Goal: Task Accomplishment & Management: Manage account settings

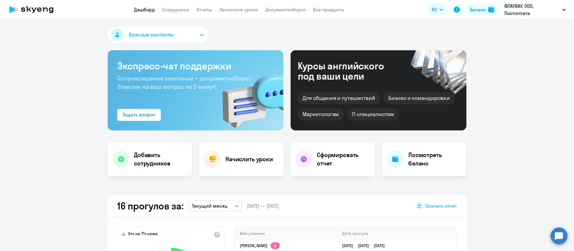
click at [235, 13] on app-menu-item-link "Начислить уроки" at bounding box center [239, 9] width 39 height 7
click at [241, 10] on link "Начислить уроки" at bounding box center [239, 10] width 39 height 6
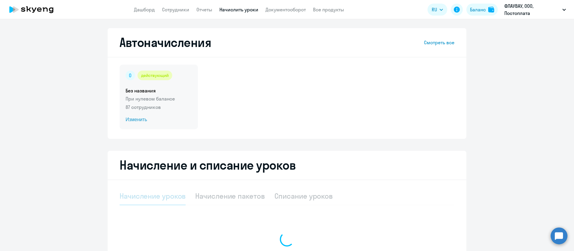
select select "10"
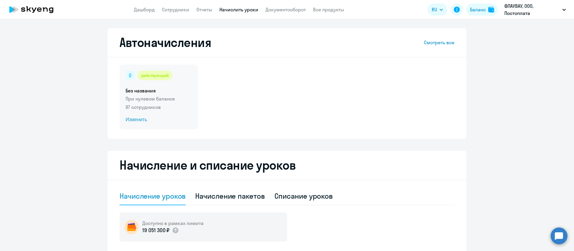
click at [137, 121] on span "Изменить" at bounding box center [159, 119] width 66 height 7
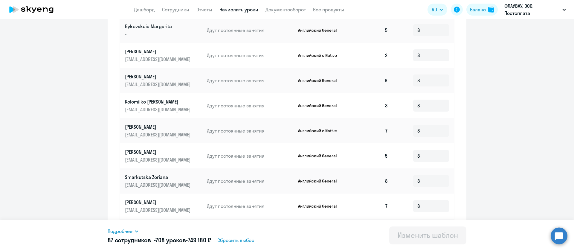
scroll to position [275, 0]
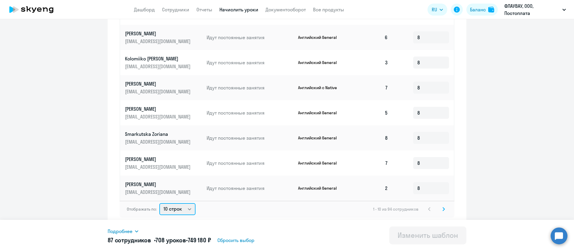
click at [176, 208] on select "10 строк 30 строк 50 строк" at bounding box center [177, 209] width 36 height 12
select select "50"
click at [159, 203] on select "10 строк 30 строк 50 строк" at bounding box center [177, 209] width 36 height 12
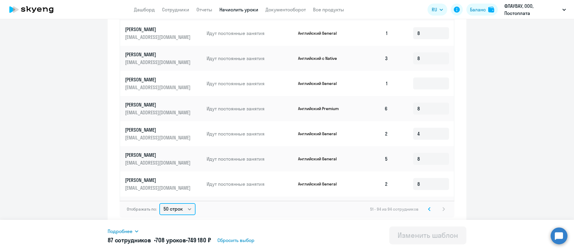
scroll to position [359, 0]
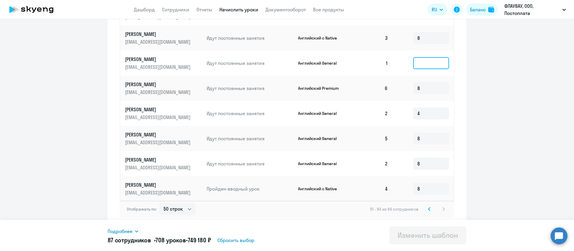
click at [413, 57] on input at bounding box center [431, 63] width 36 height 12
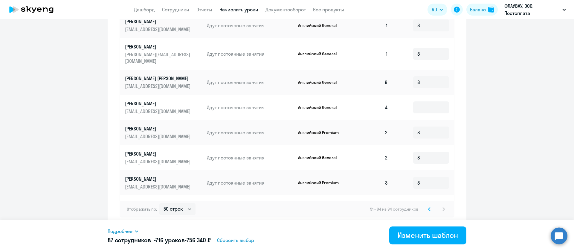
scroll to position [849, 0]
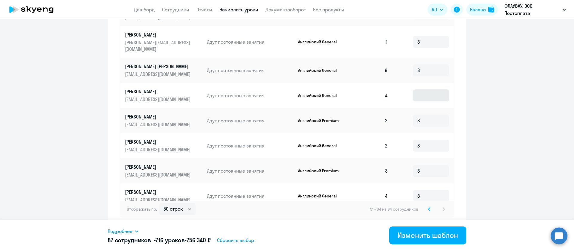
type input "8"
click at [421, 89] on input at bounding box center [431, 95] width 36 height 12
type input "8"
click at [428, 210] on icon at bounding box center [429, 209] width 2 height 4
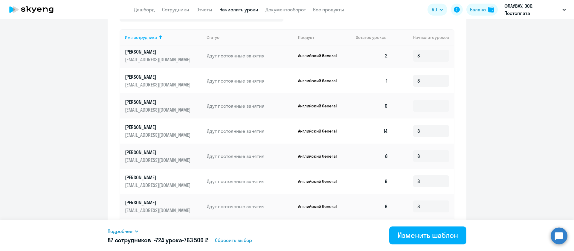
scroll to position [254, 0]
click at [426, 83] on input at bounding box center [431, 81] width 36 height 12
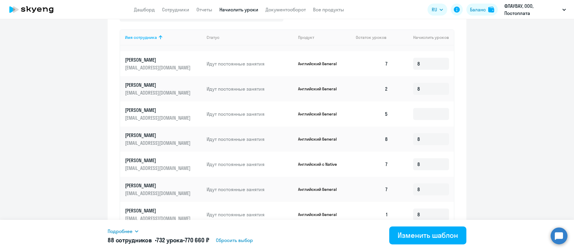
scroll to position [523, 0]
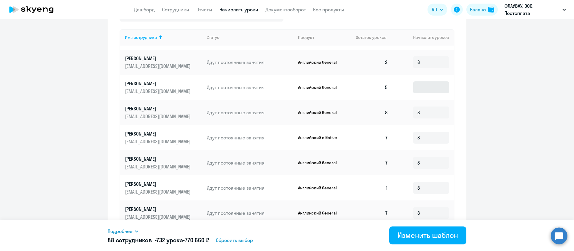
type input "8"
click at [421, 87] on input at bounding box center [431, 87] width 36 height 12
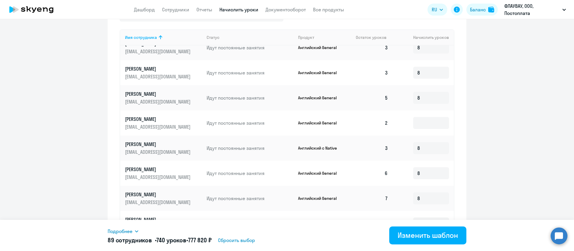
scroll to position [896, 0]
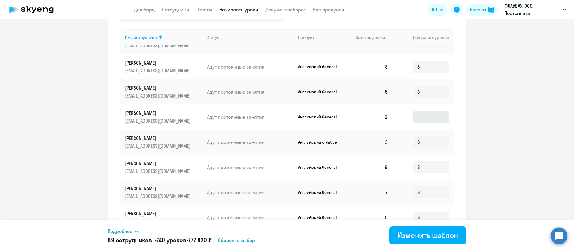
type input "8"
click at [423, 118] on input at bounding box center [431, 117] width 36 height 12
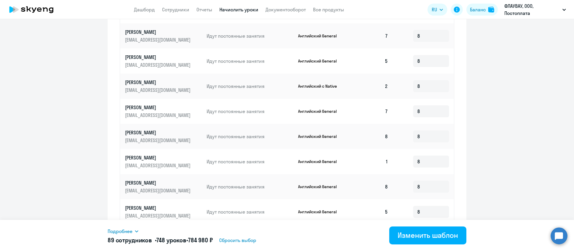
scroll to position [281, 0]
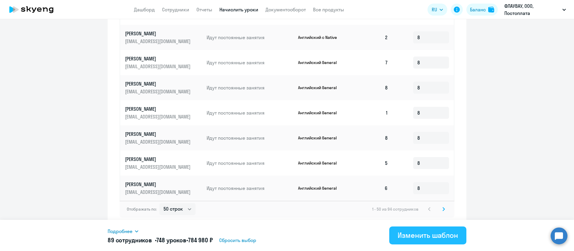
type input "8"
click at [432, 234] on div "Изменить шаблон" at bounding box center [428, 235] width 60 height 10
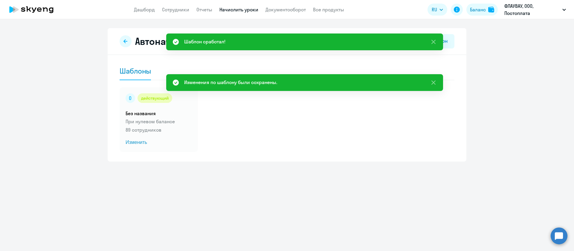
click at [236, 7] on link "Начислить уроки" at bounding box center [239, 10] width 39 height 6
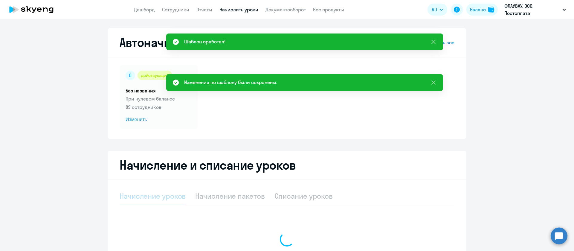
select select "10"
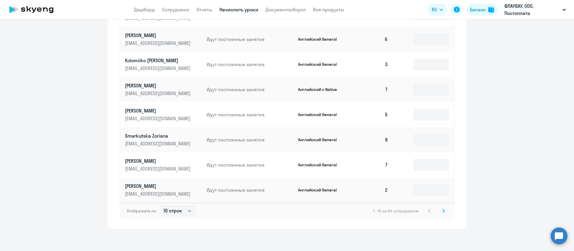
scroll to position [338, 0]
